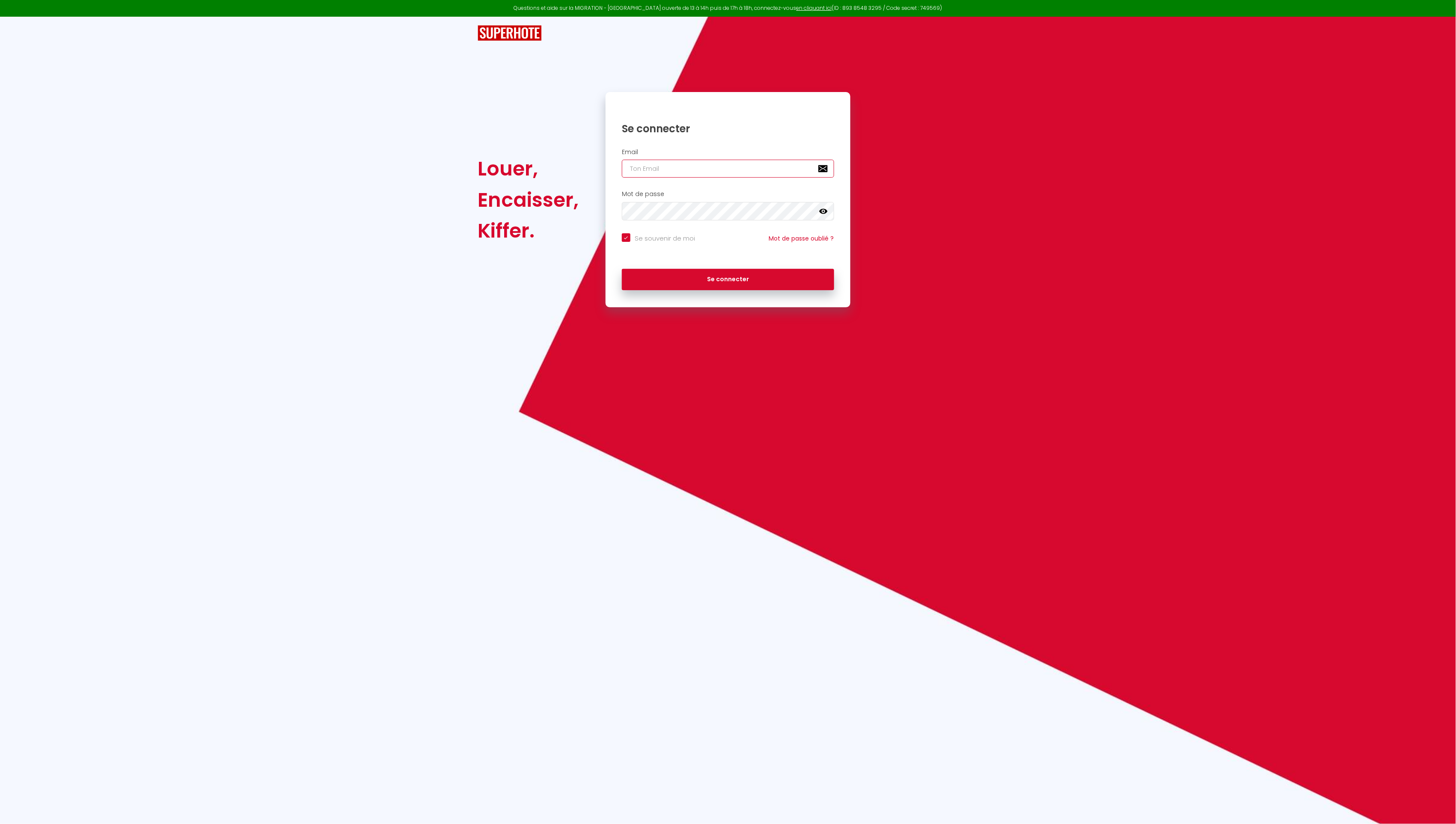
click at [653, 170] on input "email" at bounding box center [727, 169] width 212 height 18
type input "a"
checkbox input "true"
type input "s"
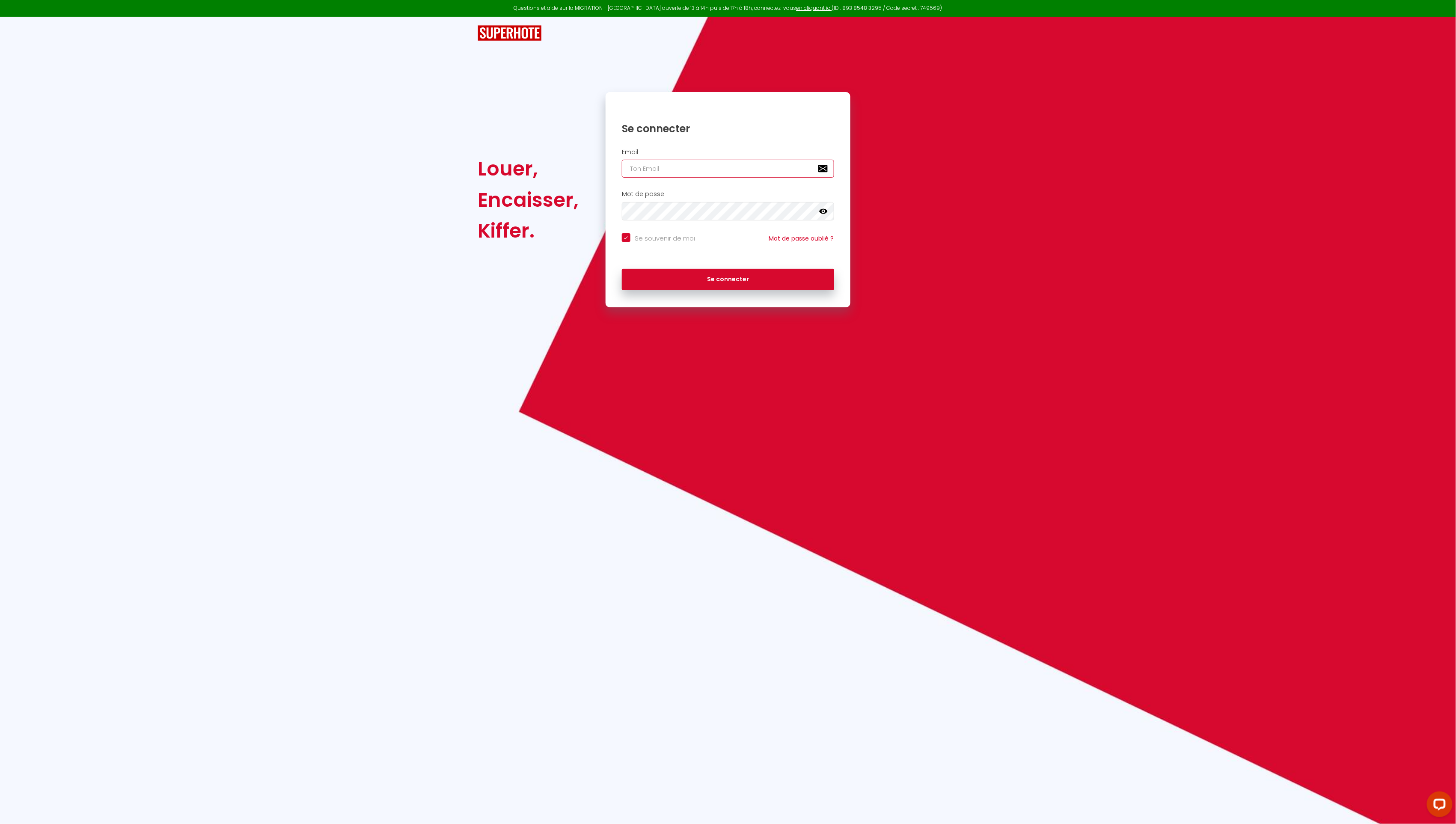
checkbox input "true"
type input "su"
checkbox input "true"
type input "sup"
checkbox input "true"
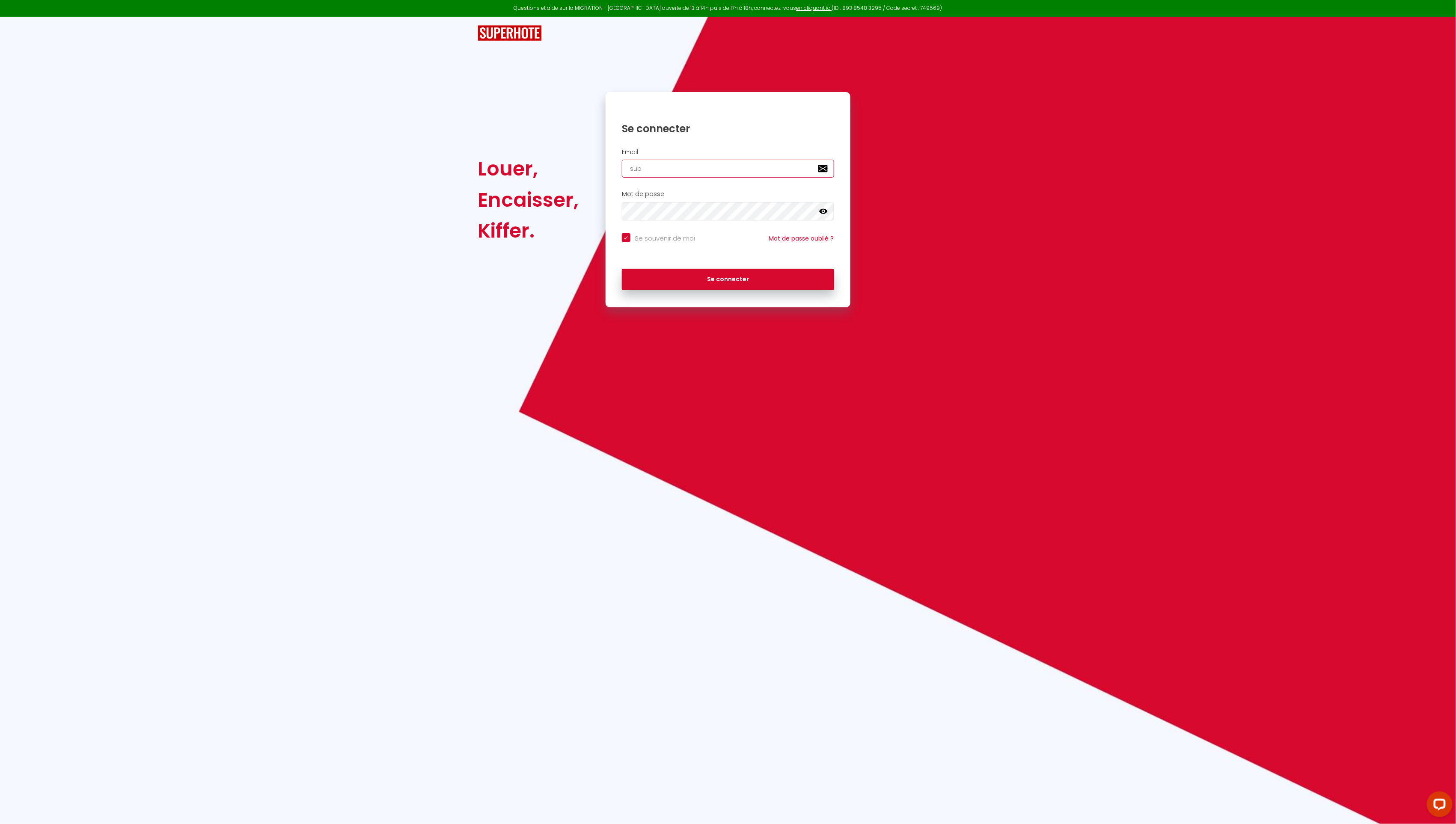
type input "supe"
checkbox input "true"
type input "super"
checkbox input "true"
type input "superh"
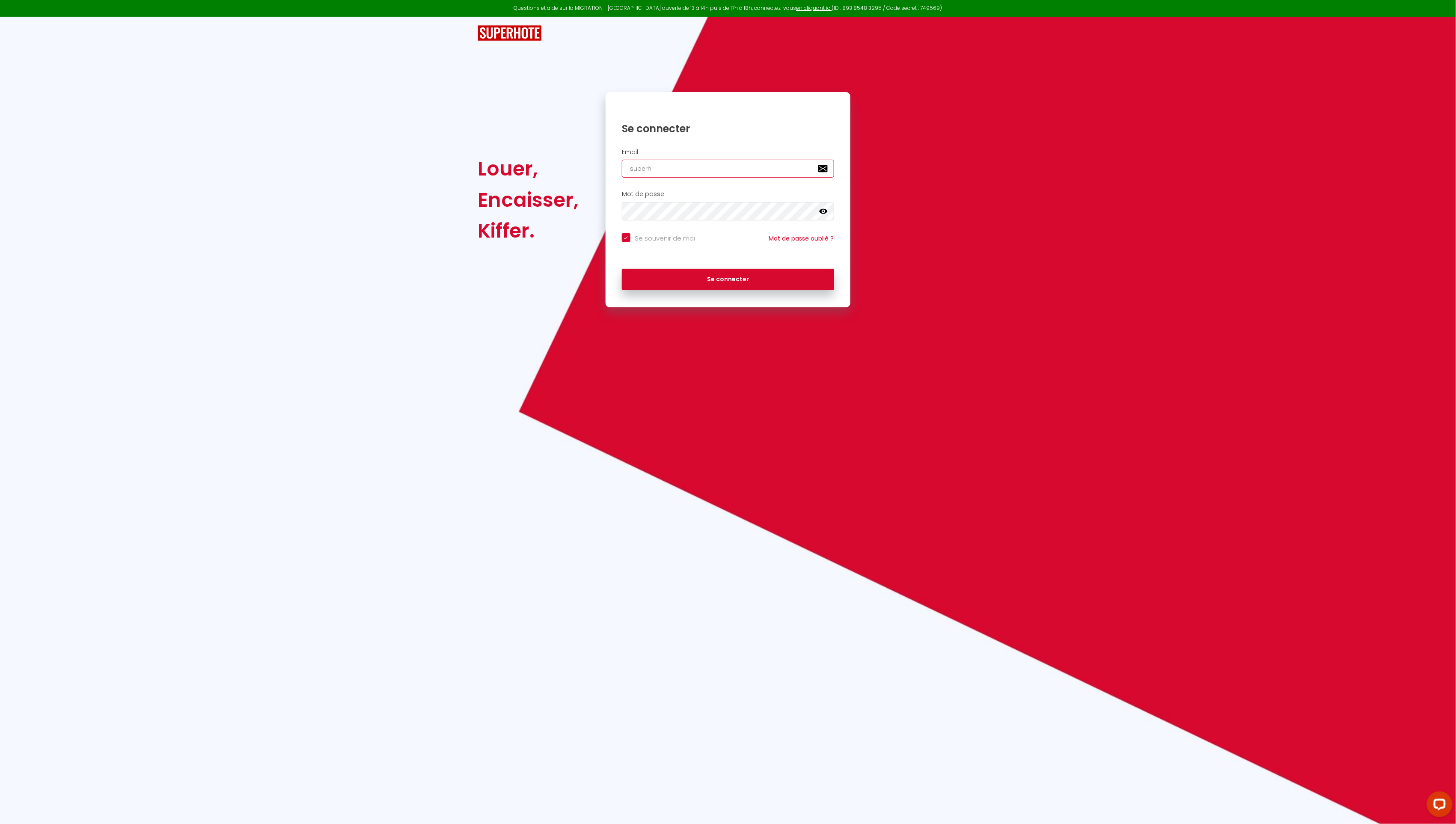
checkbox input "true"
type input "superho"
checkbox input "true"
type input "superhot"
checkbox input "true"
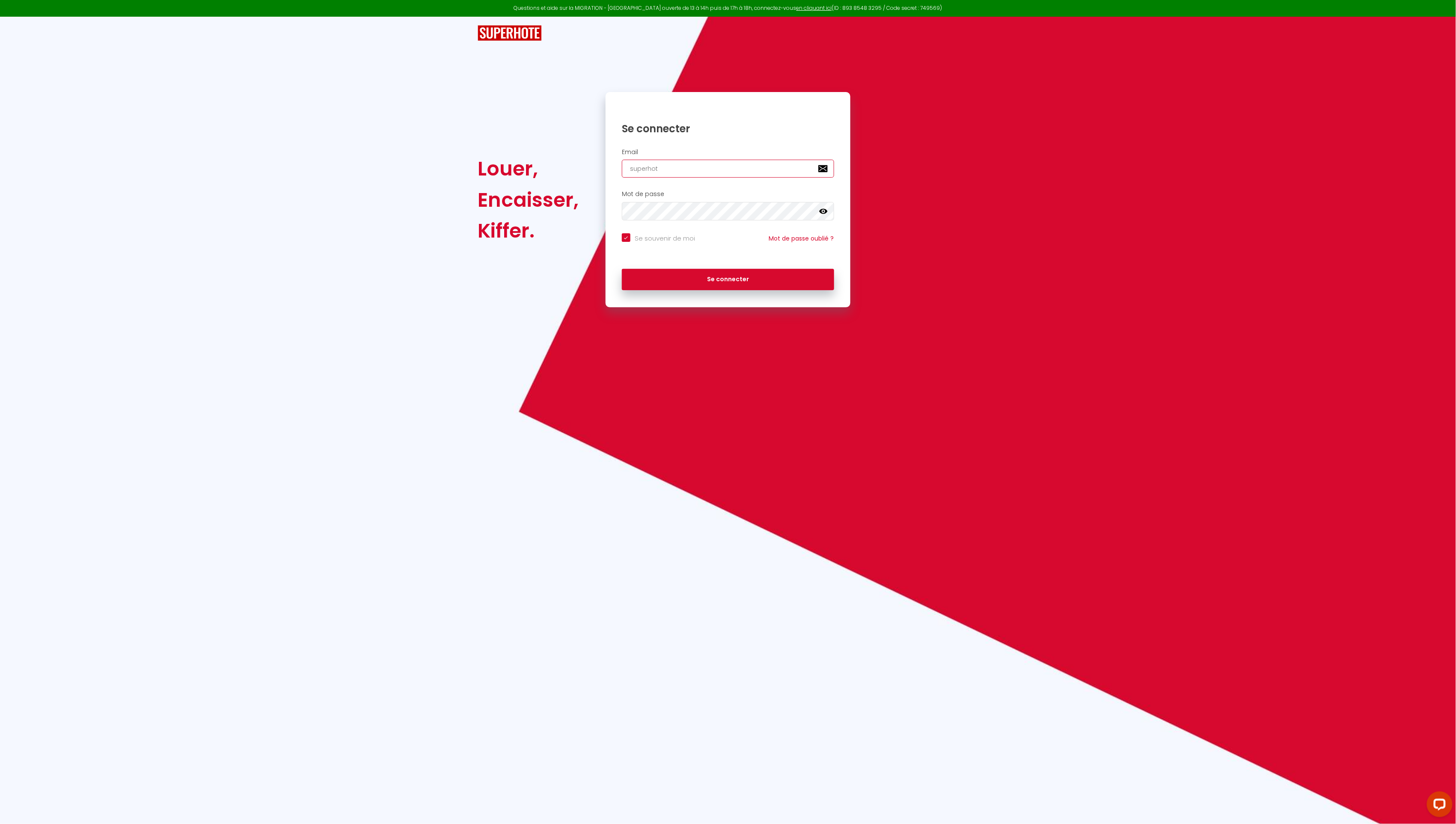
type input "superhote"
checkbox input "true"
type input "superhote@"
checkbox input "true"
type input "superhote@c"
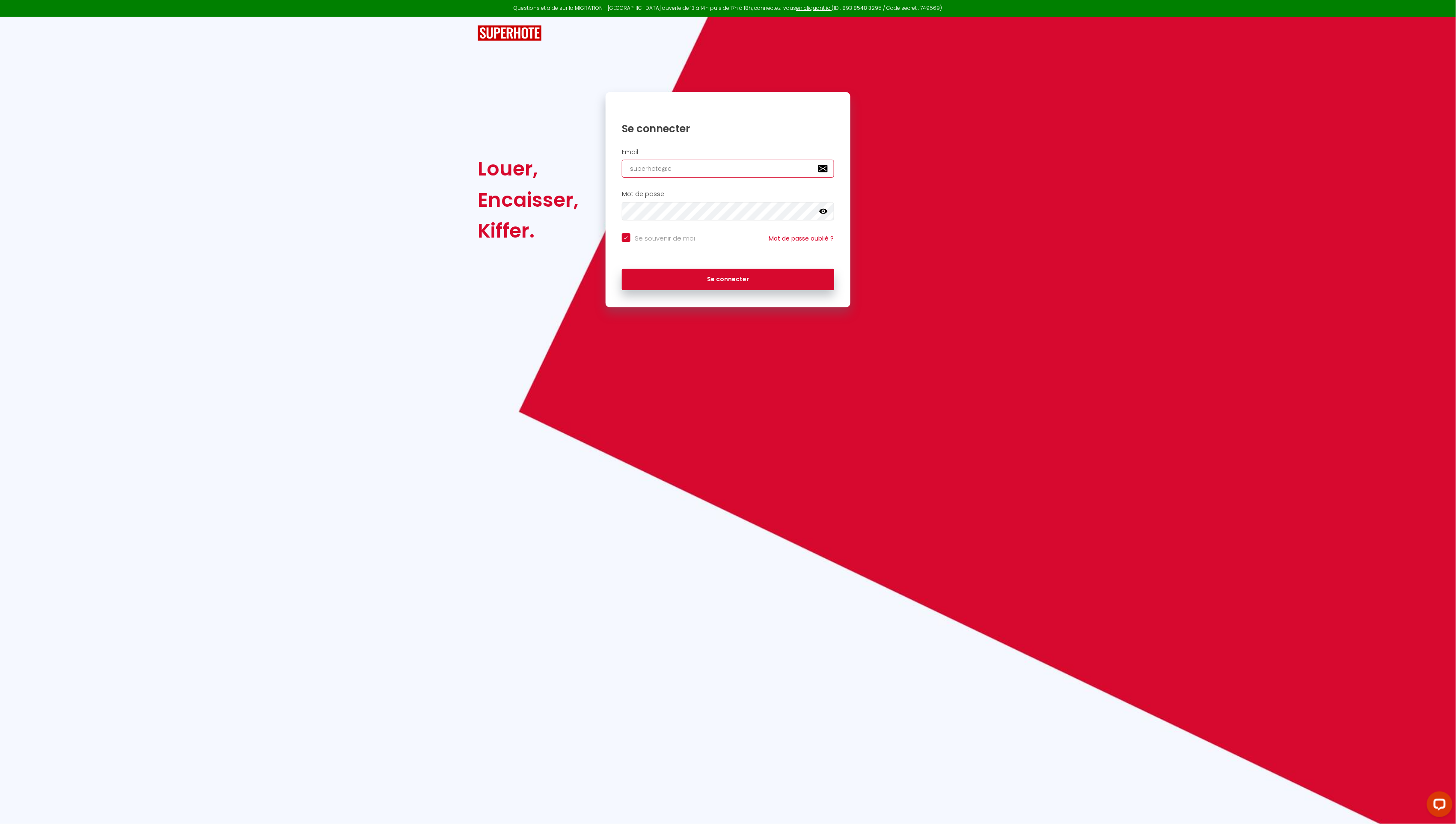
checkbox input "true"
type input "superhote@cl"
checkbox input "true"
type input "superhote@cle"
checkbox input "true"
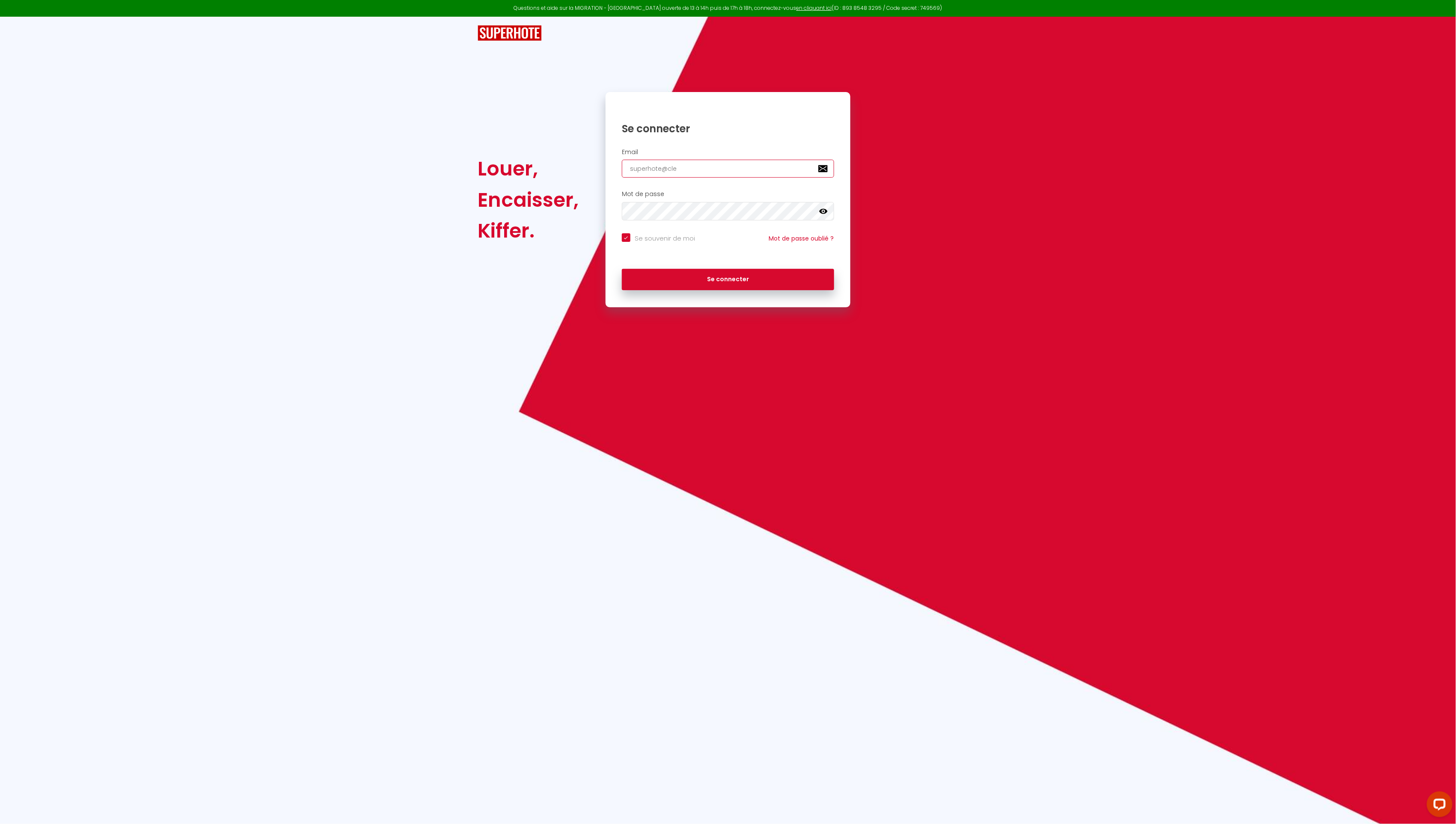
type input "superhote@clel"
checkbox input "true"
type input "superhote@clelo"
checkbox input "true"
type input "superhote@clelog"
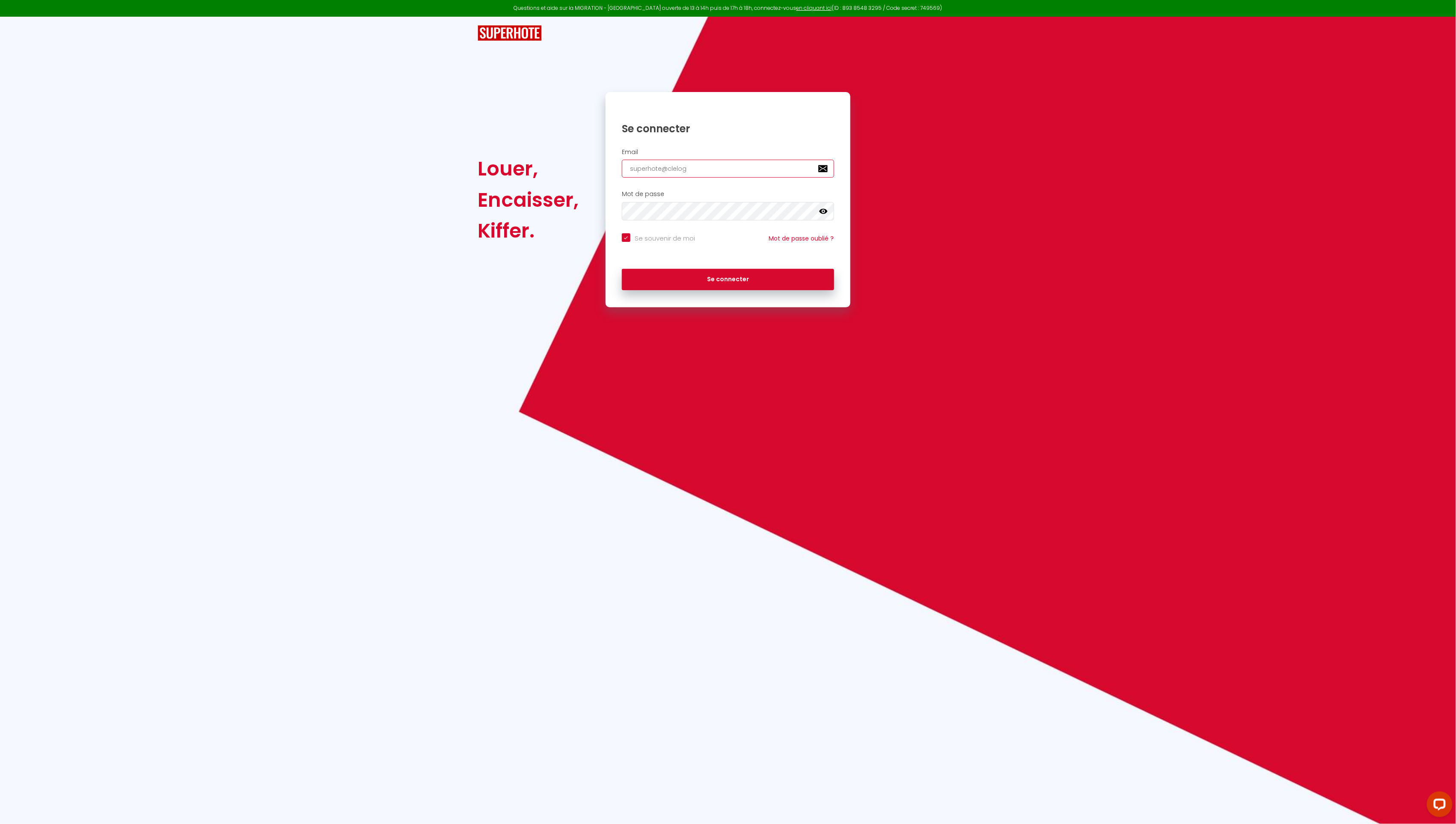
checkbox input "true"
type input "superhote@clelogi"
checkbox input "true"
type input "superhote@clelogis"
checkbox input "true"
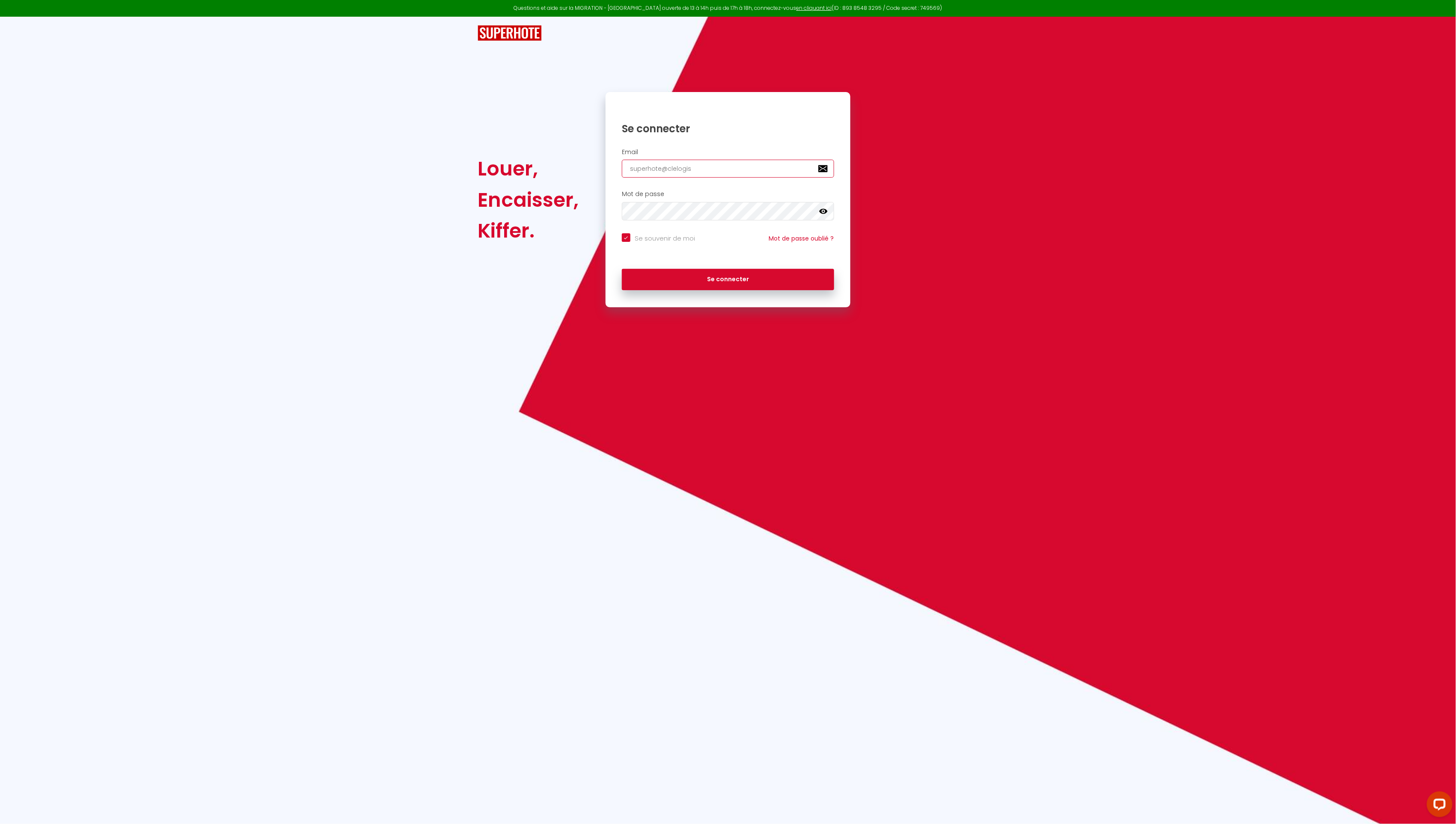
type input "superhote@clelogis."
checkbox input "true"
type input "superhote@clelogis.c"
checkbox input "true"
type input "superhote@clelogis."
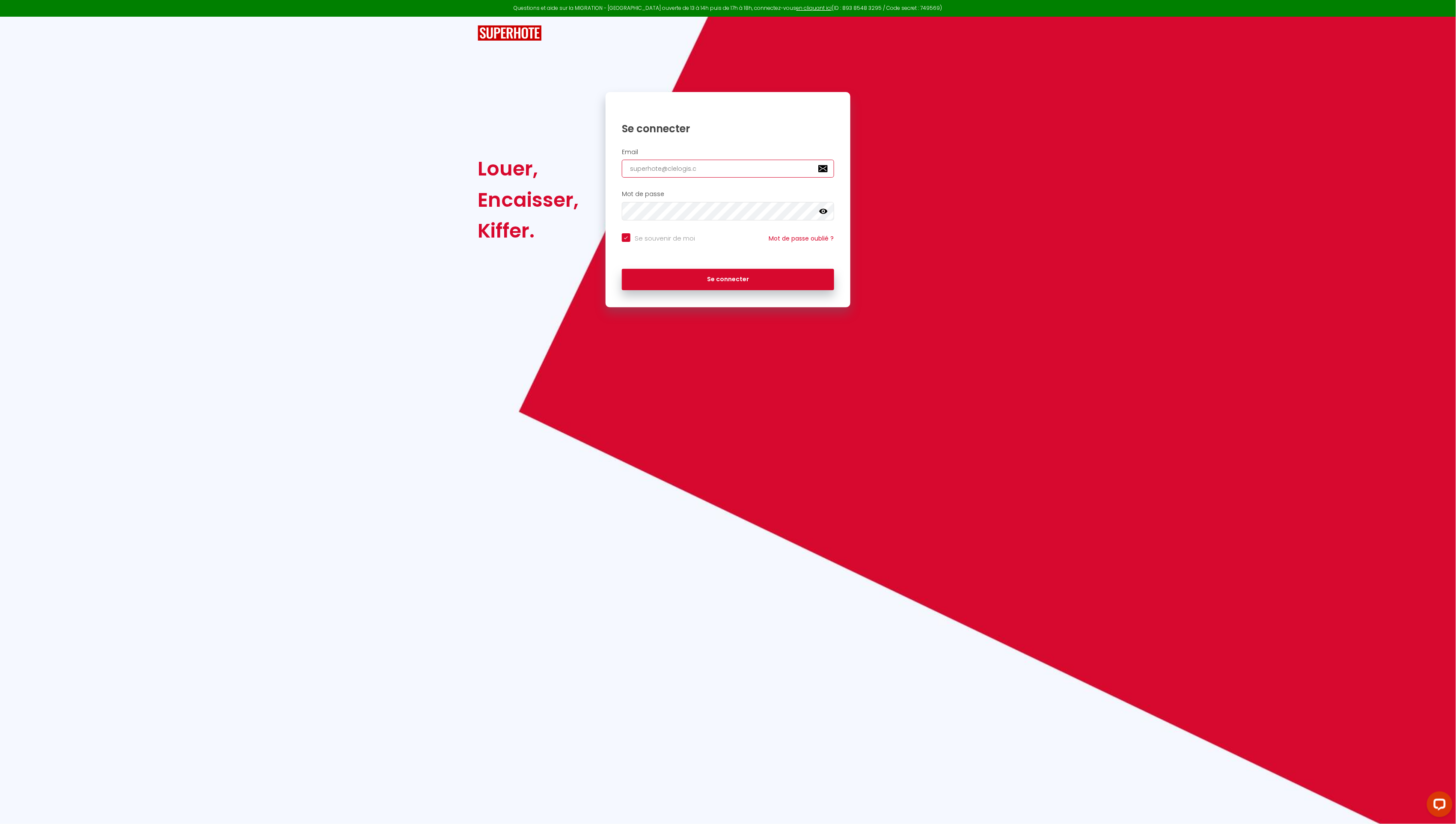
checkbox input "true"
type input "superhote@clelogis.f"
checkbox input "true"
type input "[EMAIL_ADDRESS][DOMAIN_NAME]"
checkbox input "true"
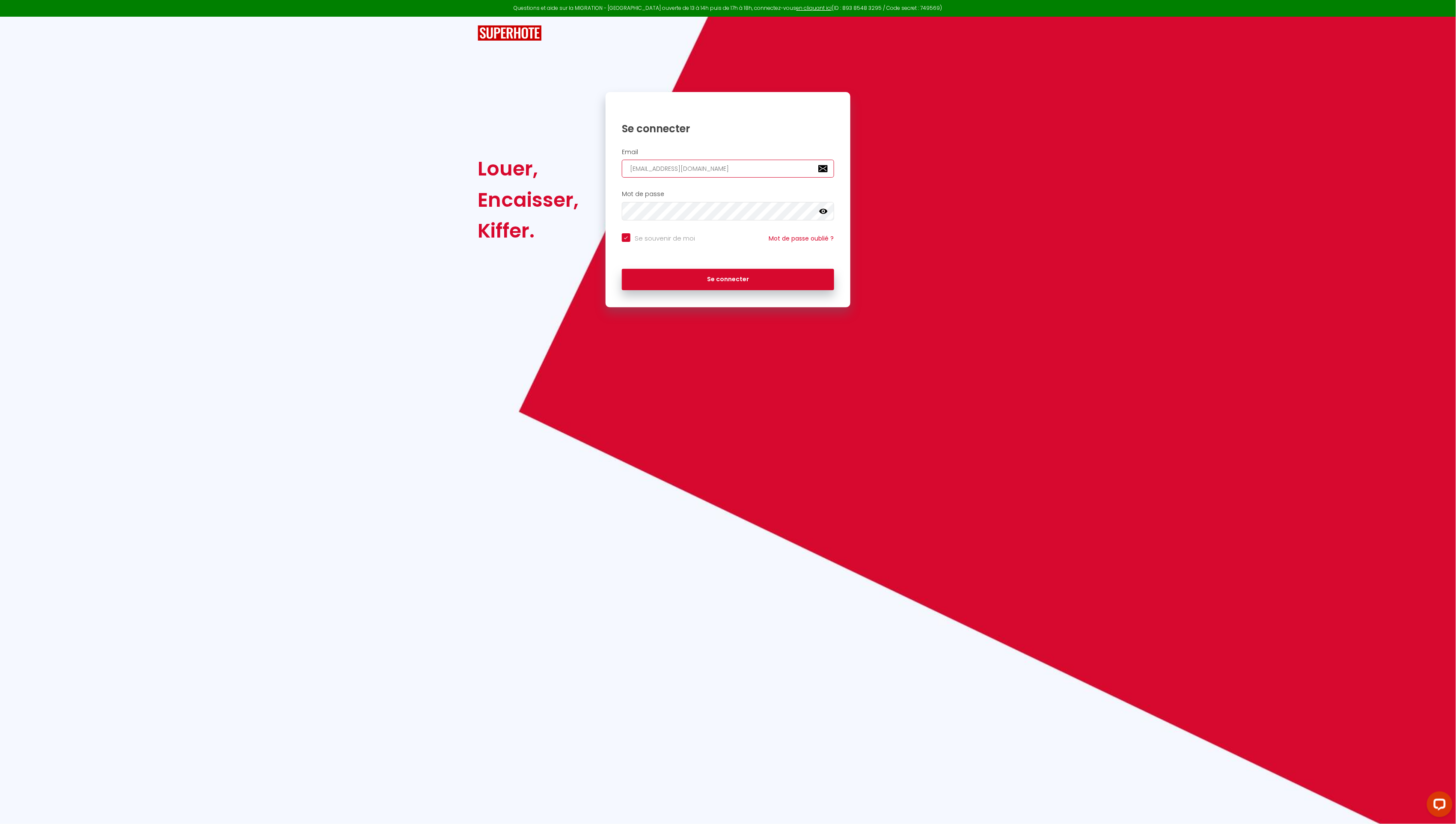
type input "[EMAIL_ADDRESS][DOMAIN_NAME]"
click at [684, 271] on button "Se connecter" at bounding box center [727, 280] width 212 height 22
checkbox input "true"
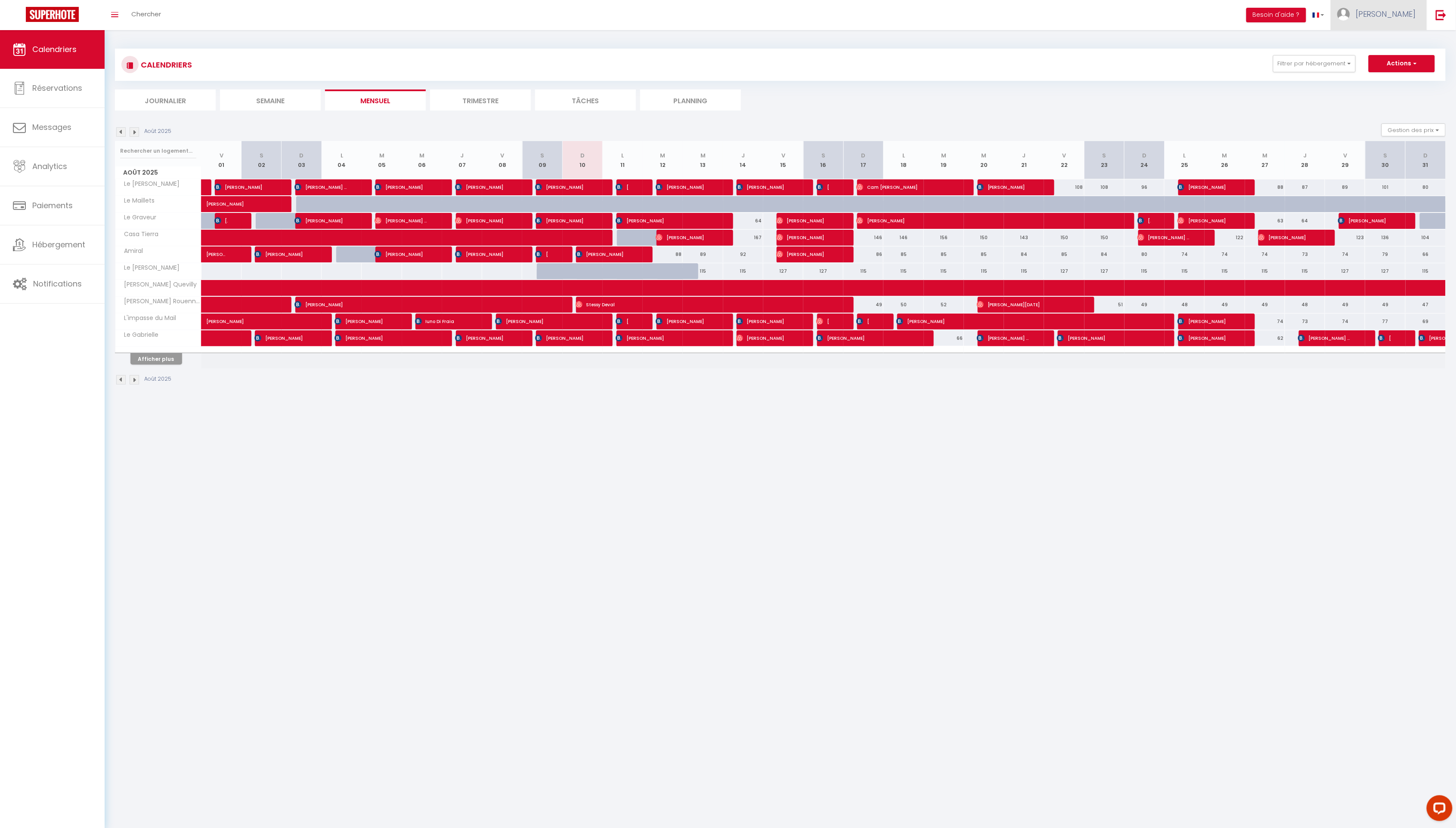
click at [1401, 13] on span "[PERSON_NAME]" at bounding box center [1385, 14] width 60 height 11
click at [1393, 43] on link "Paramètres" at bounding box center [1392, 43] width 64 height 15
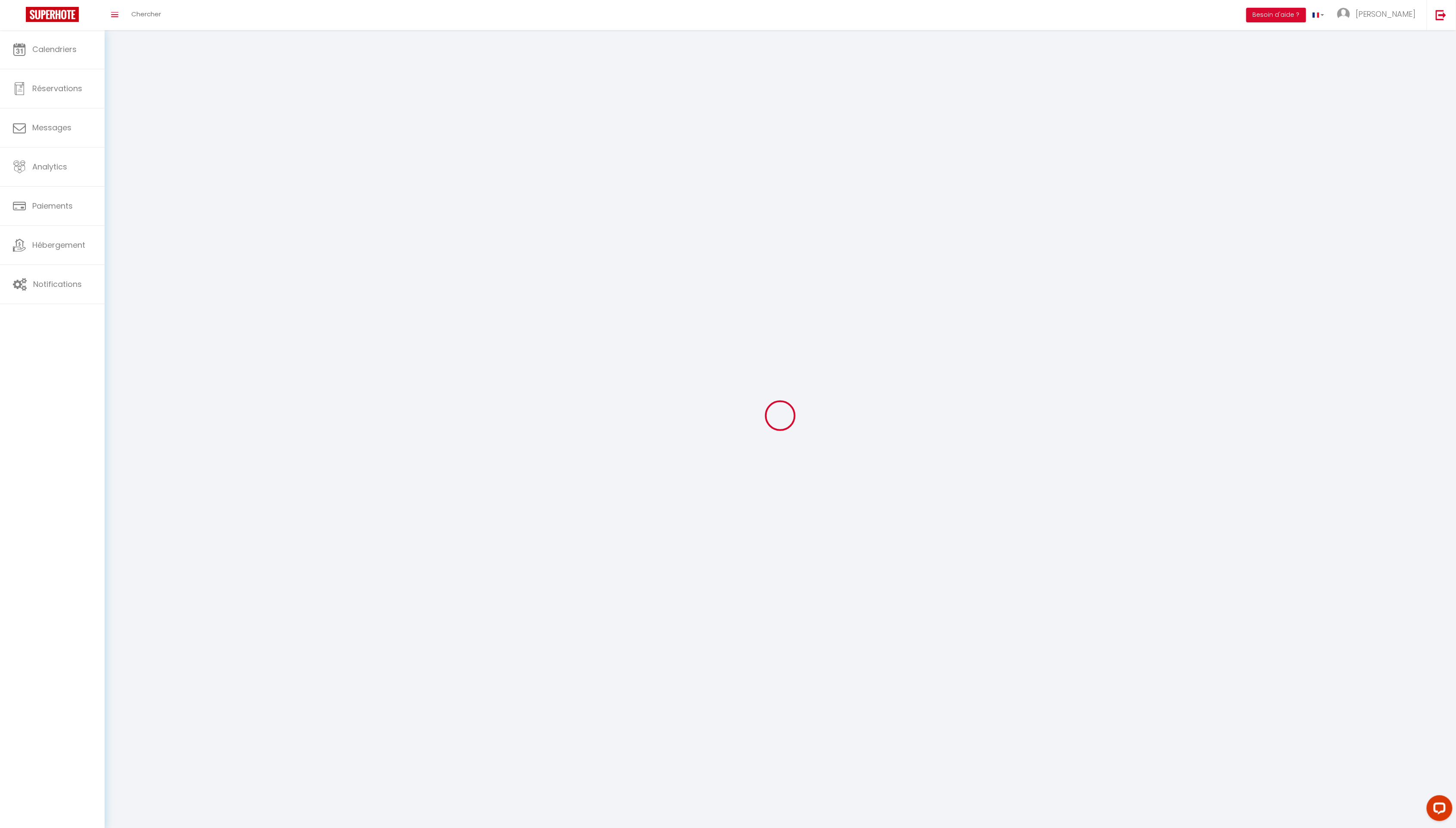
type input "[PERSON_NAME]"
type input "Boutry"
type input "0669478396"
type input "[STREET_ADDRESS][PERSON_NAME]"
type input "76100"
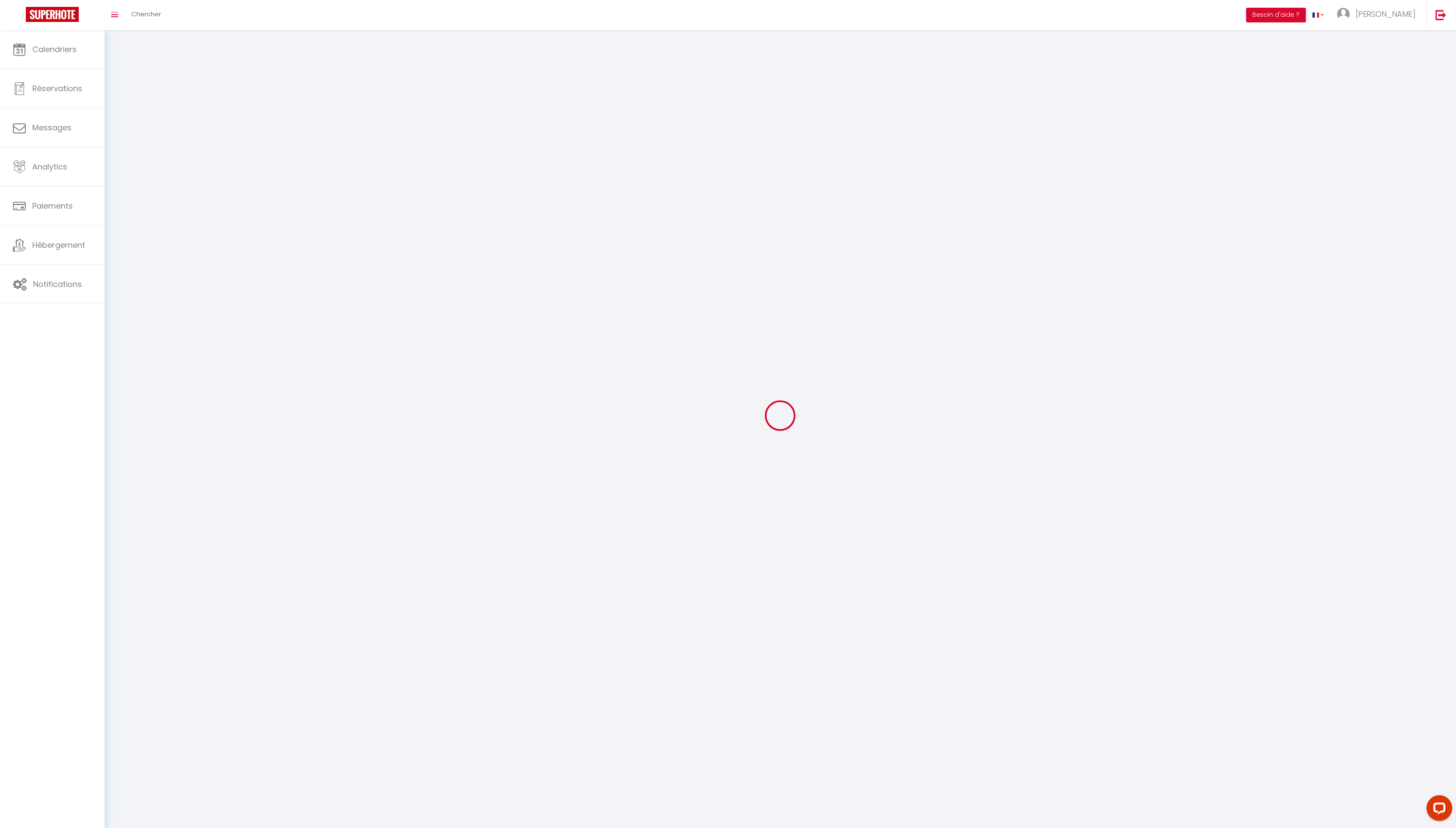
type input "[GEOGRAPHIC_DATA]"
type input "8vzhlBWqe3aisPYO6VZzQBaej"
type input "31baQESfnVNgiCqrgE9vumN7d"
type input "[URL][DOMAIN_NAME]"
select select "28"
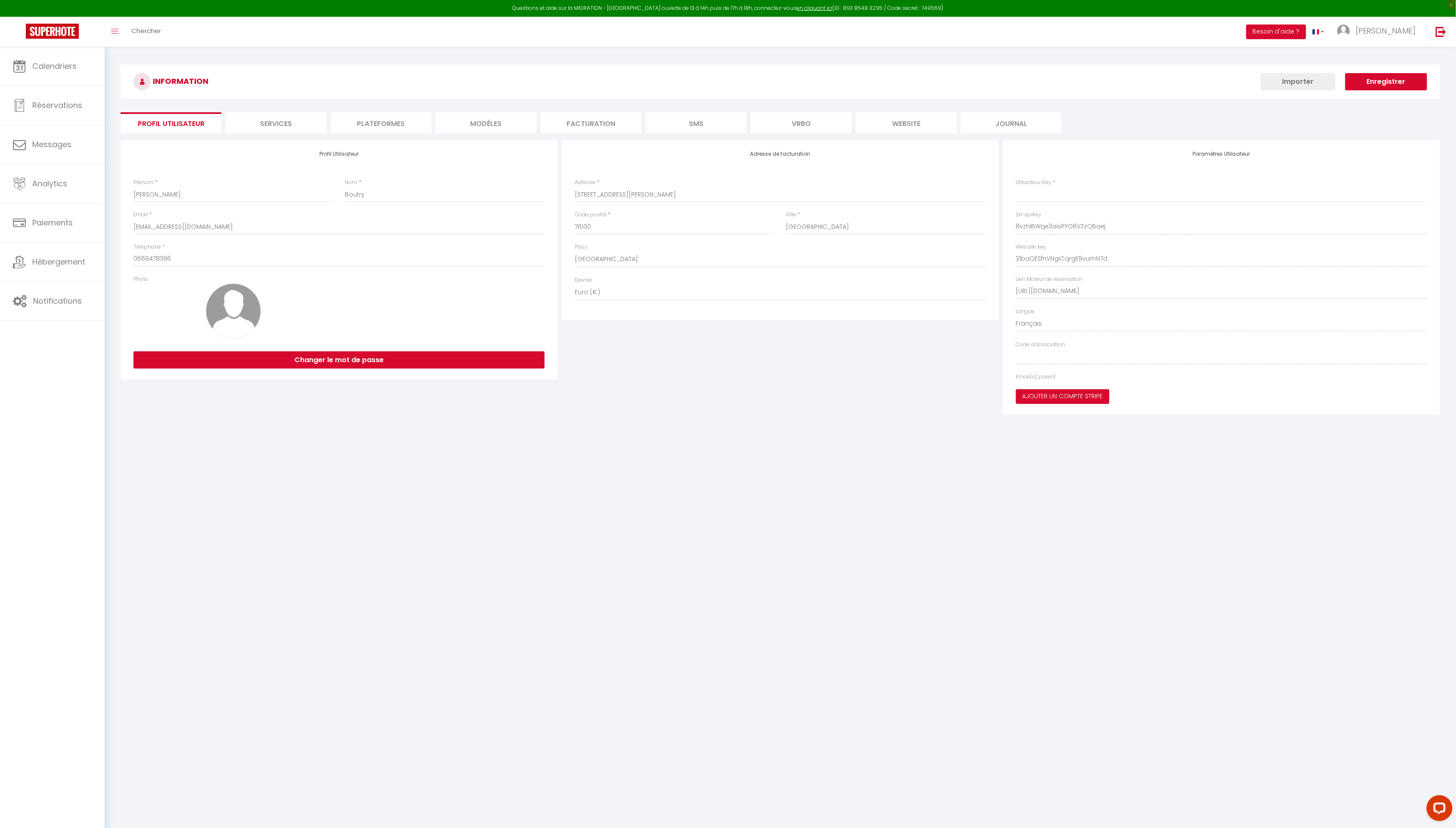
type input "8vzhlBWqe3aisPYO6VZzQBaej"
type input "31baQESfnVNgiCqrgE9vumN7d"
type input "[URL][DOMAIN_NAME]"
select select "fr"
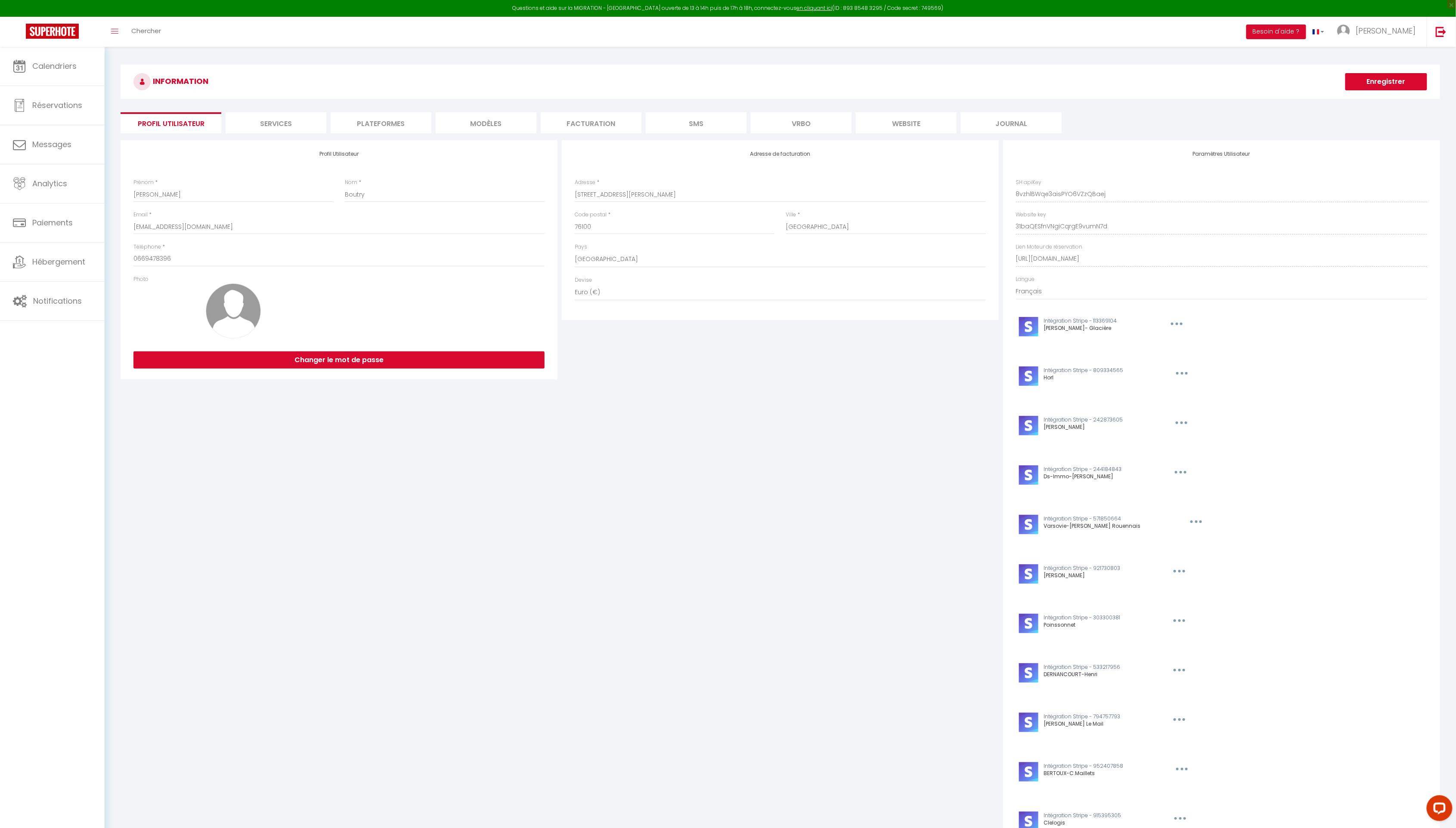
click at [411, 123] on li "Plateformes" at bounding box center [381, 123] width 101 height 21
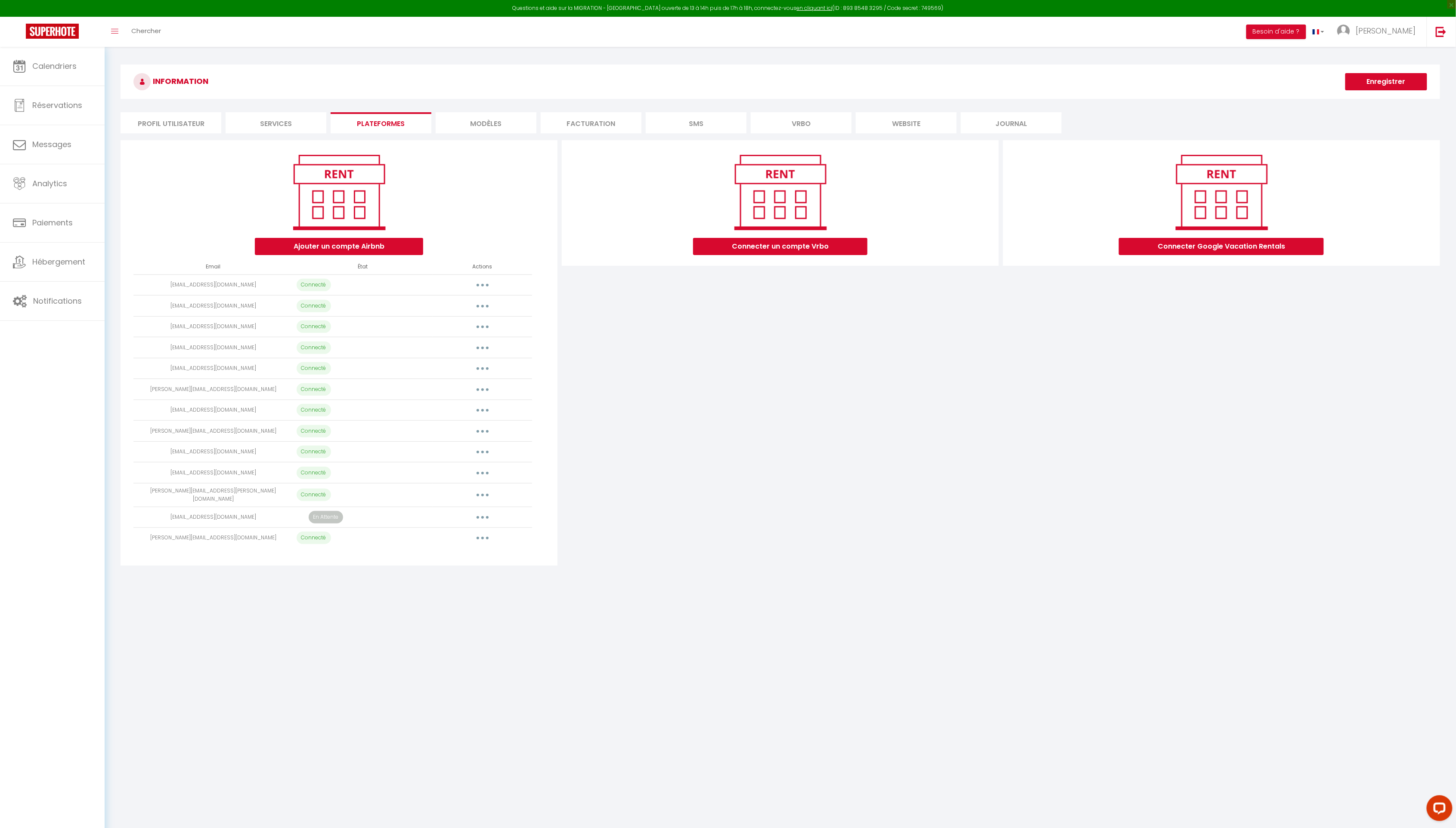
click at [485, 328] on button "button" at bounding box center [482, 327] width 25 height 14
click at [459, 378] on link "Reconnecter le compte" at bounding box center [444, 378] width 95 height 15
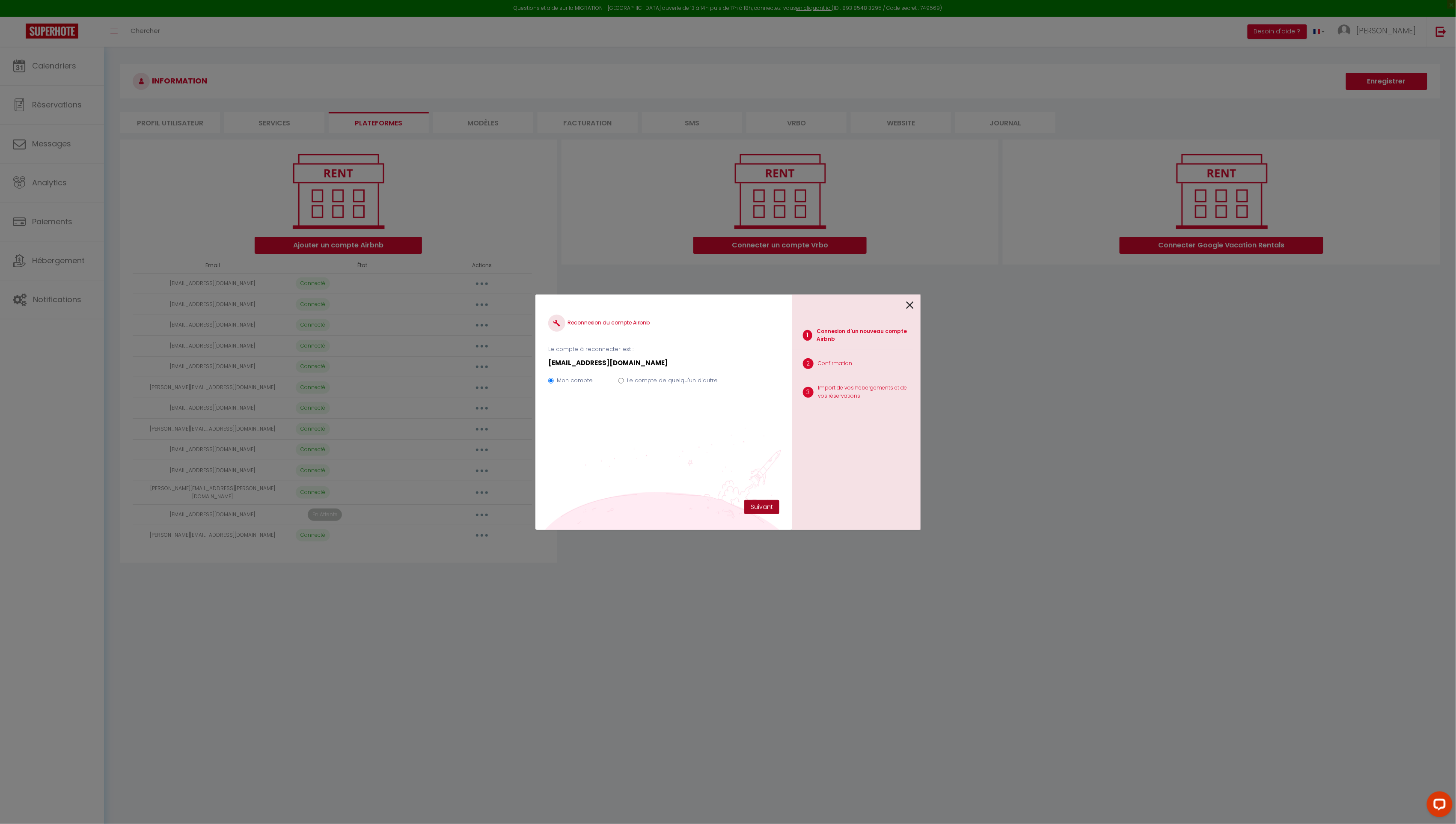
click at [766, 509] on button "Suivant" at bounding box center [761, 507] width 35 height 14
click at [695, 393] on button "Connect with Airbnb" at bounding box center [664, 391] width 231 height 21
click at [673, 399] on button "Connect with Airbnb" at bounding box center [664, 391] width 231 height 21
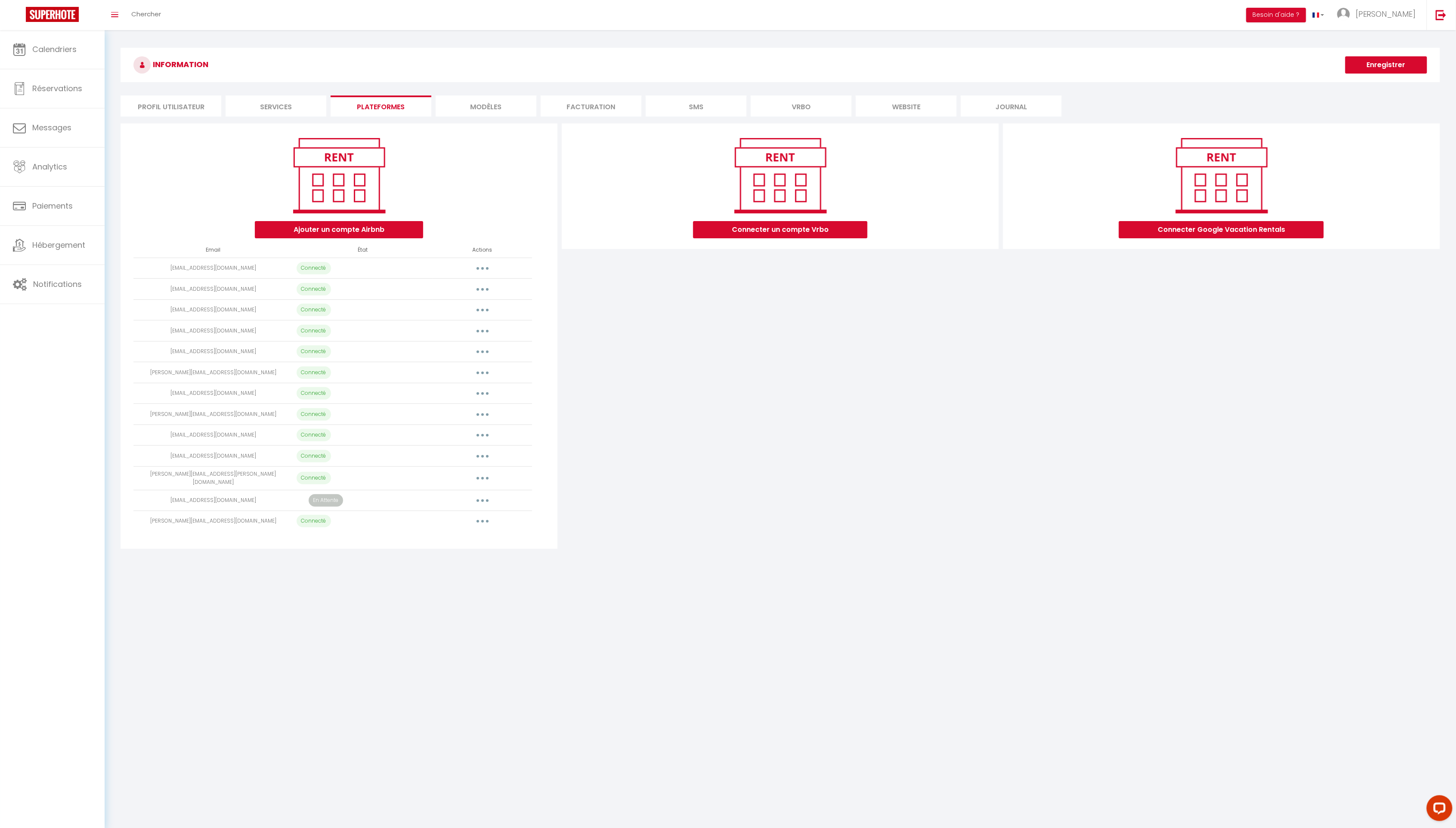
click at [484, 313] on button "button" at bounding box center [482, 310] width 25 height 14
click at [461, 359] on link "Reconnecter le compte" at bounding box center [444, 360] width 95 height 15
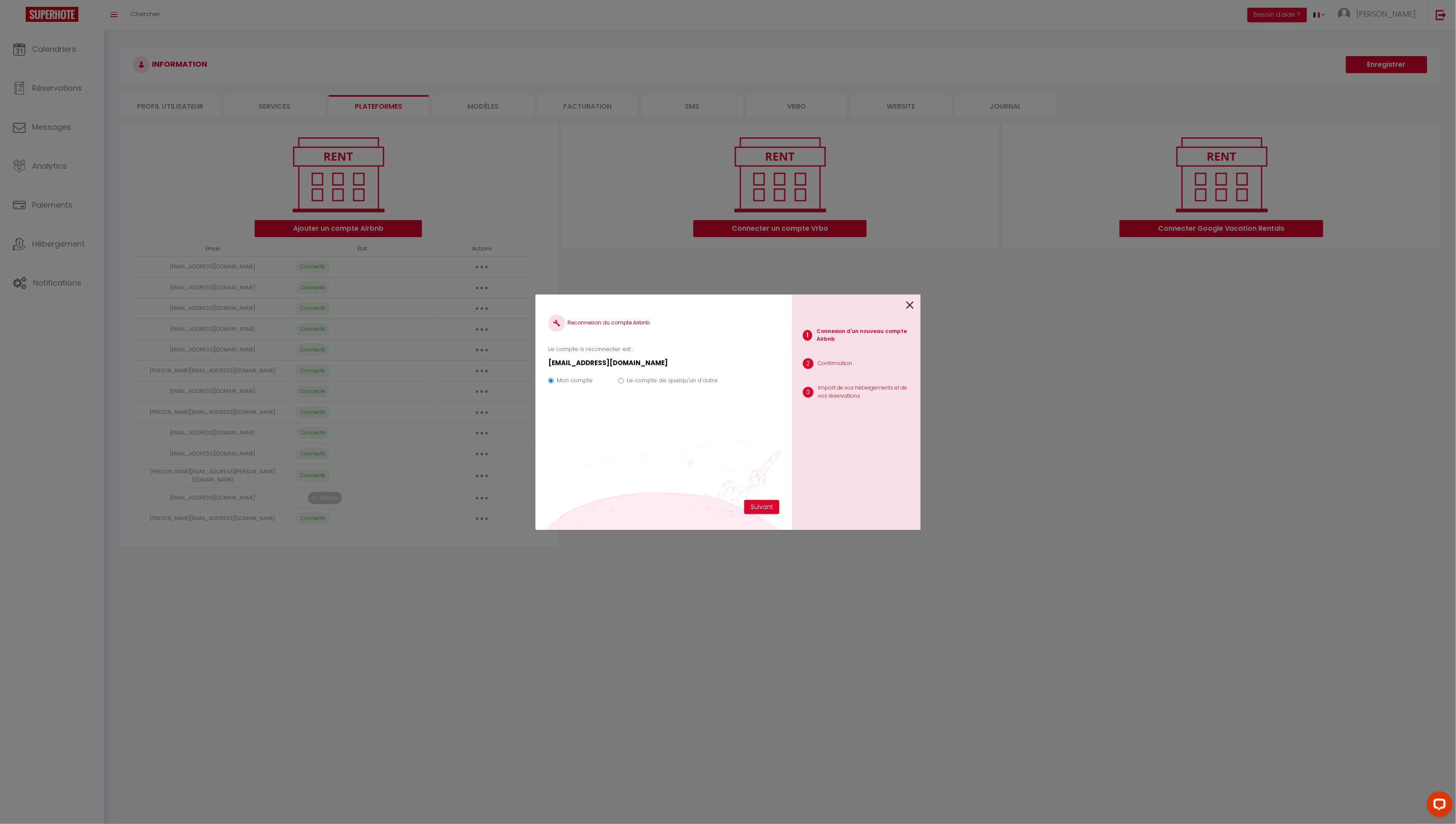
select select "29016"
select select "35092"
select select "19071"
select select "75302"
select select "68419"
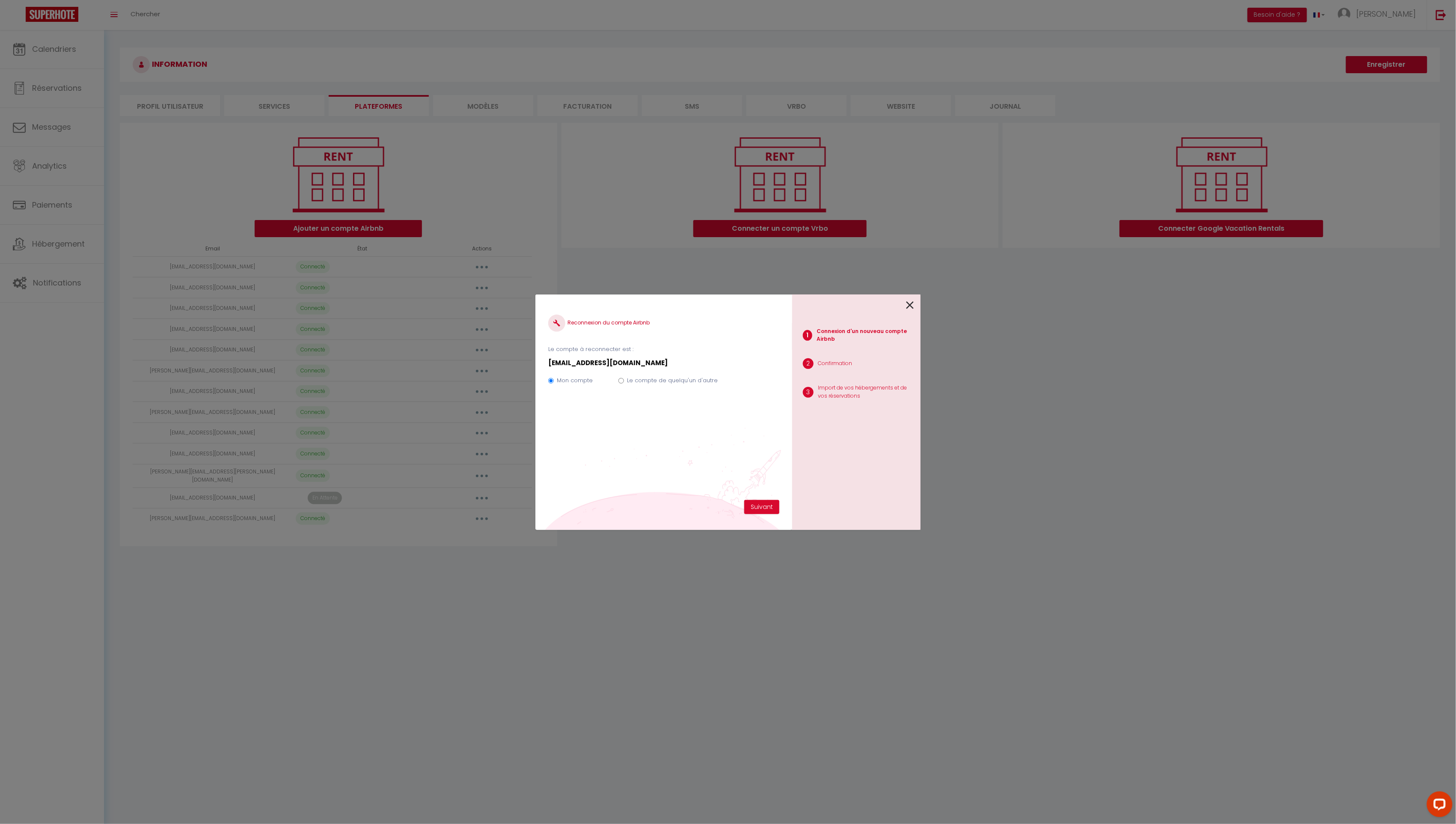
select select "70284"
select select "61395"
select select "19845"
select select "67163"
select select "17937"
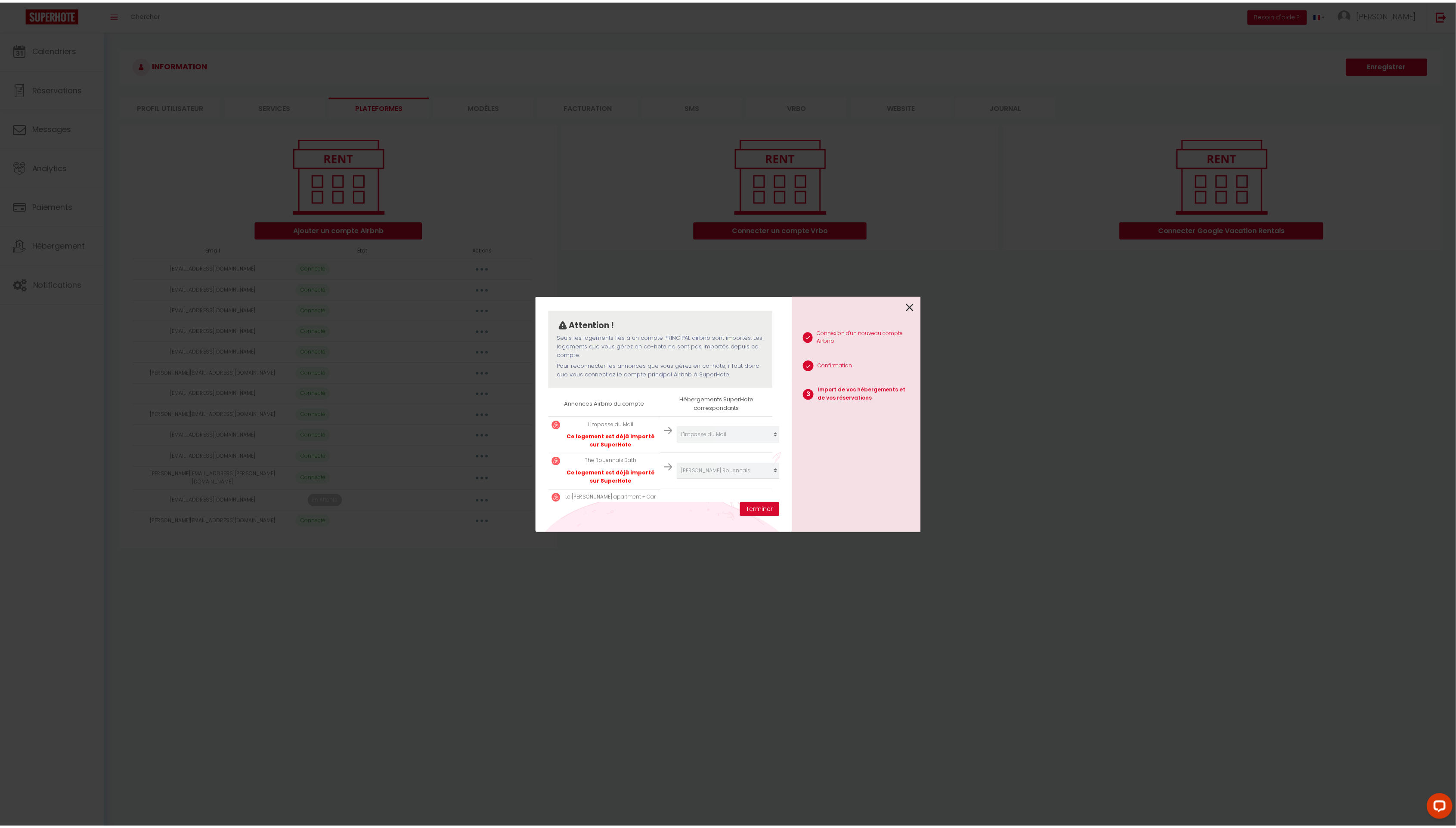
scroll to position [93, 0]
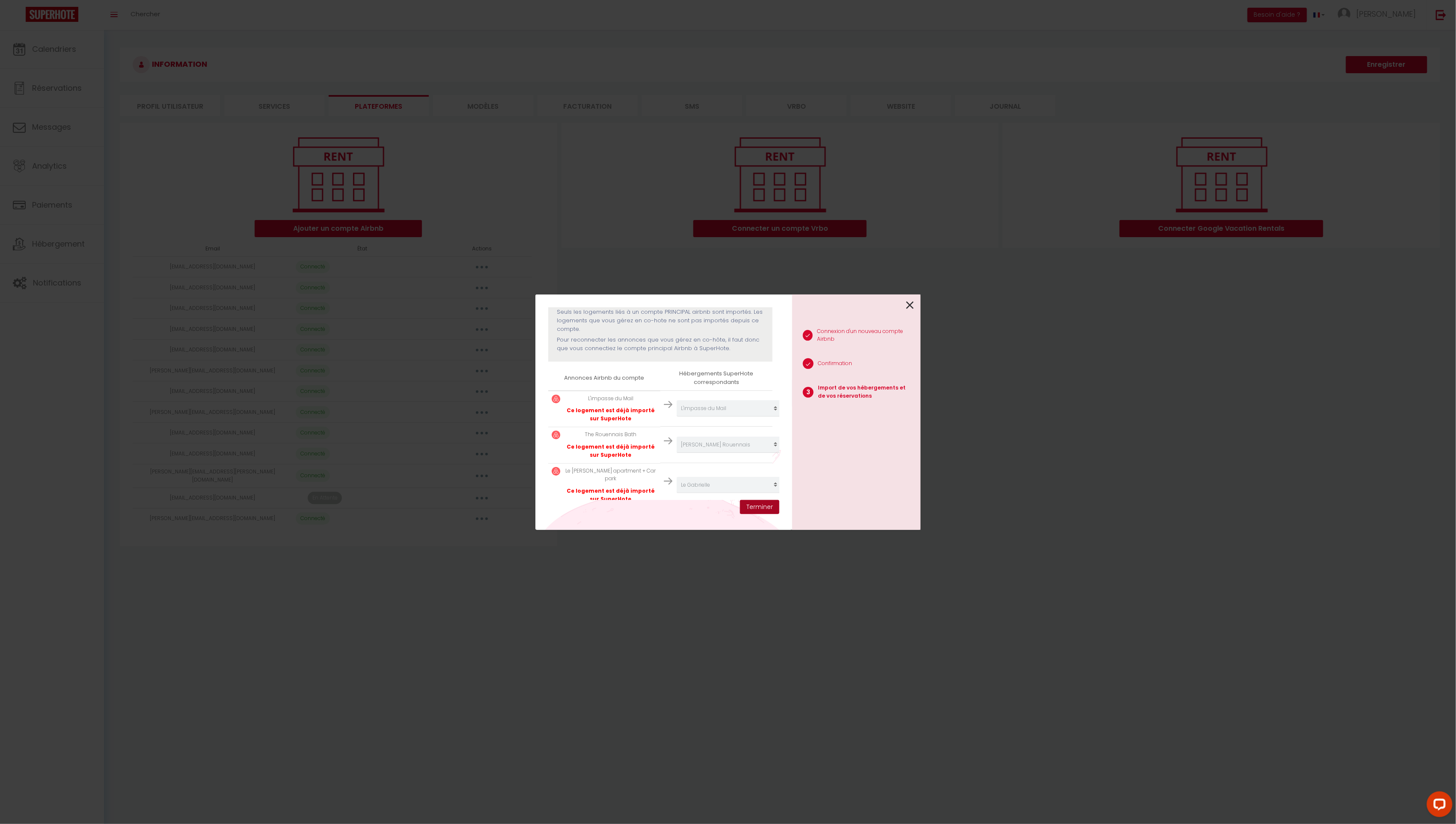
click at [758, 510] on button "Terminer" at bounding box center [760, 507] width 40 height 14
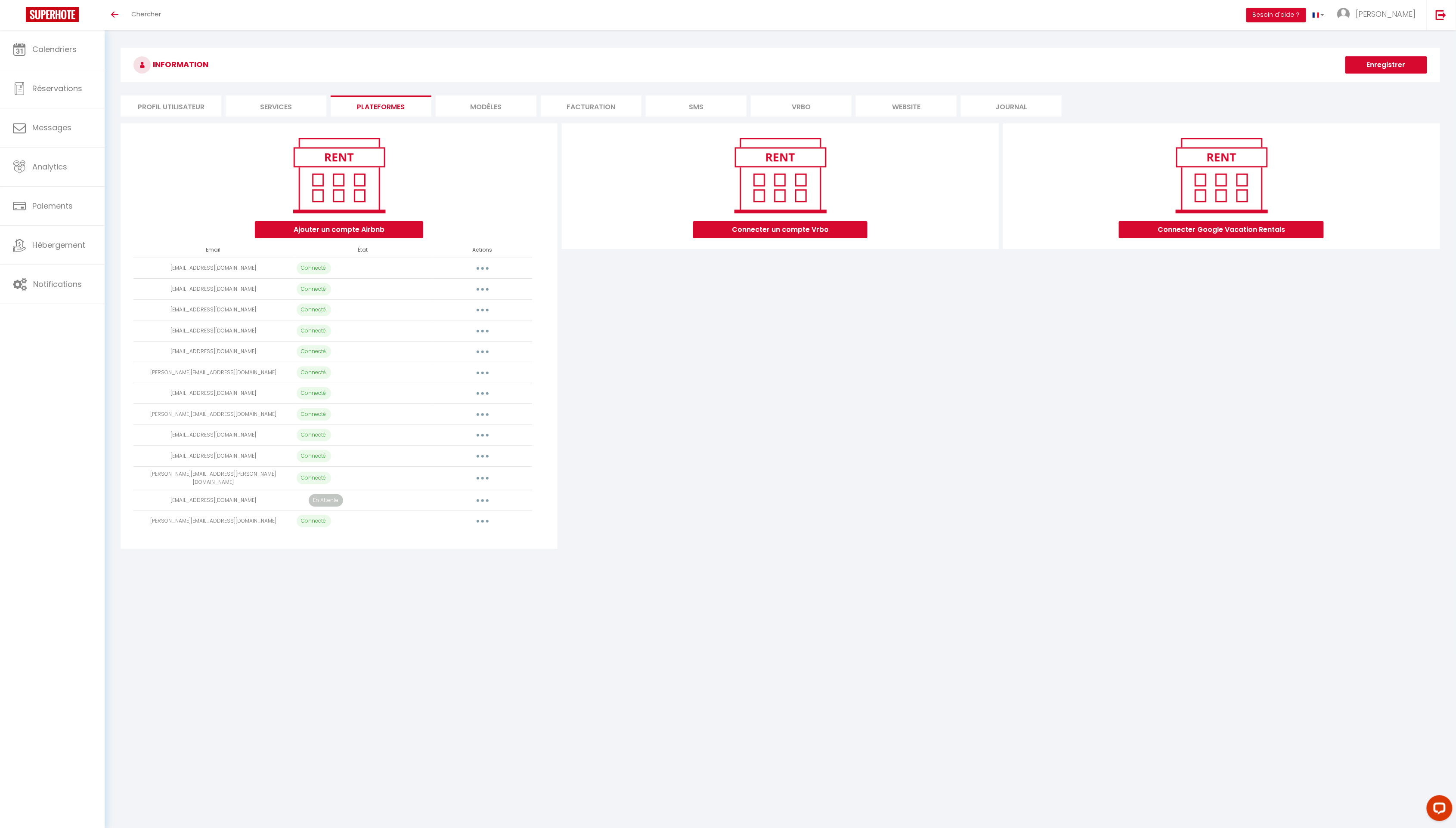
click at [431, 695] on body "Questions et aide sur la MIGRATION - Salle Zoom ouverte de 13 à 14h puis de 17h…" at bounding box center [728, 444] width 1456 height 828
